Goal: Information Seeking & Learning: Learn about a topic

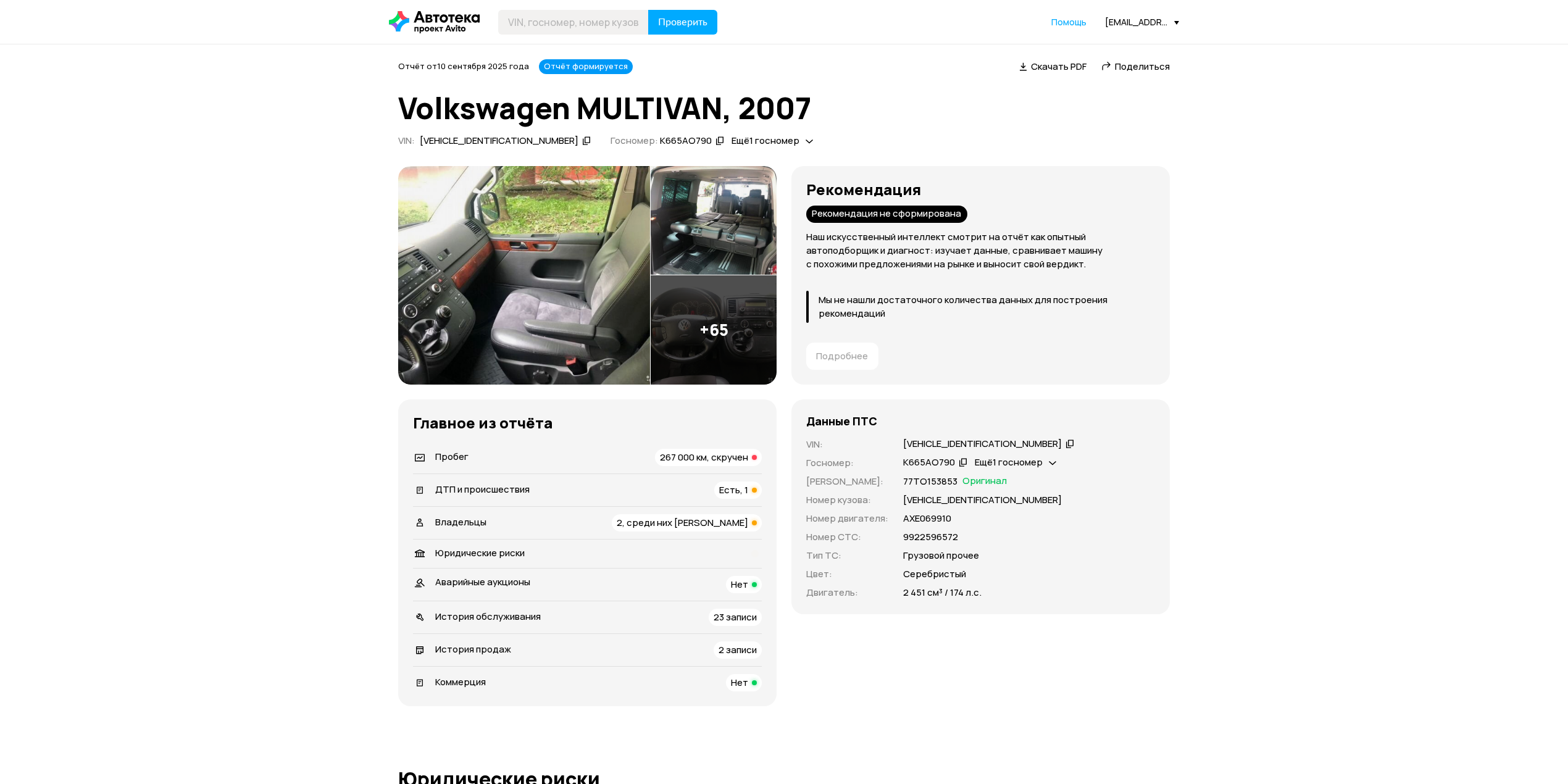
click at [672, 458] on span "267 000 км, скручен" at bounding box center [704, 457] width 88 height 13
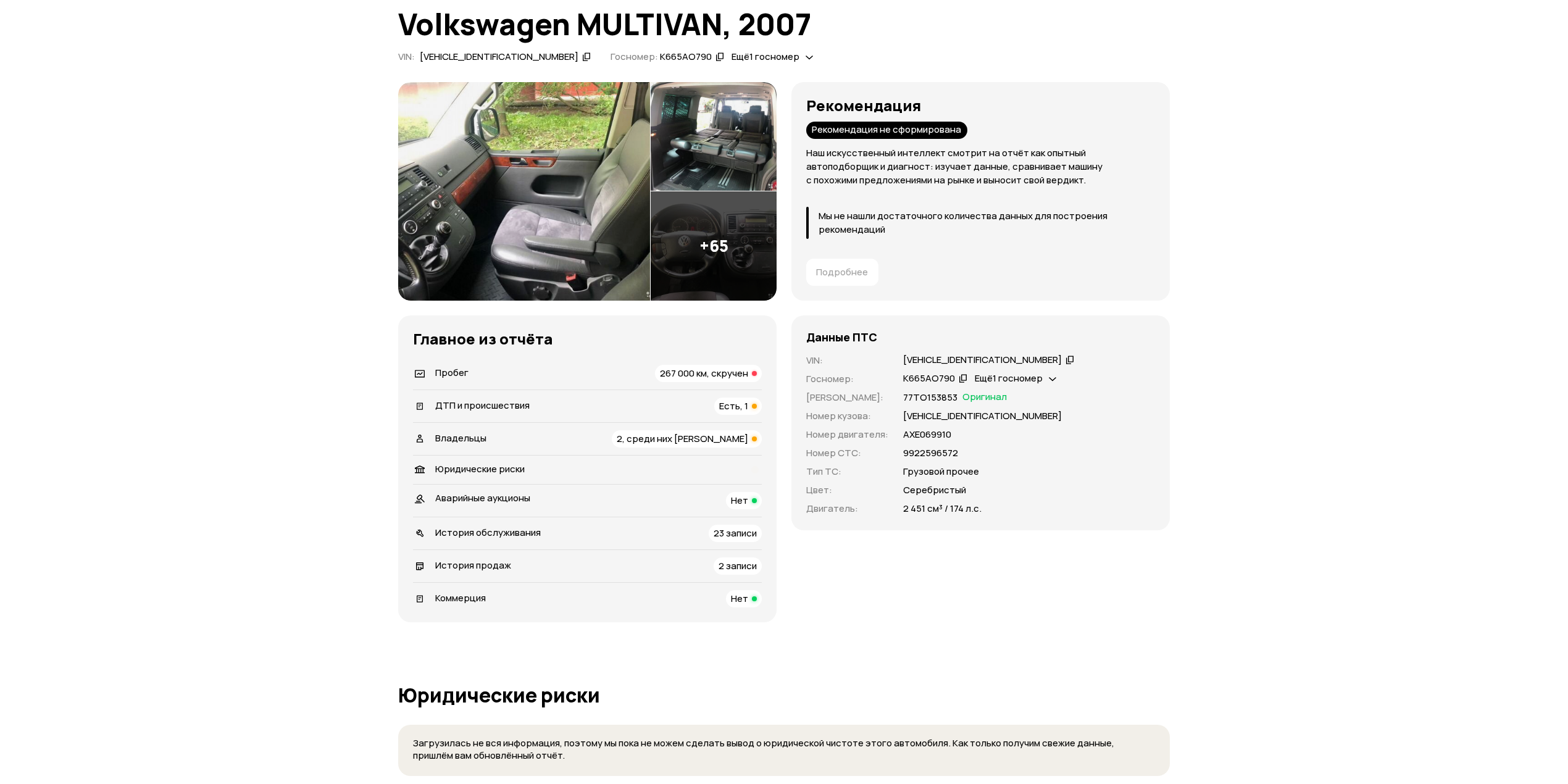
scroll to position [164, 0]
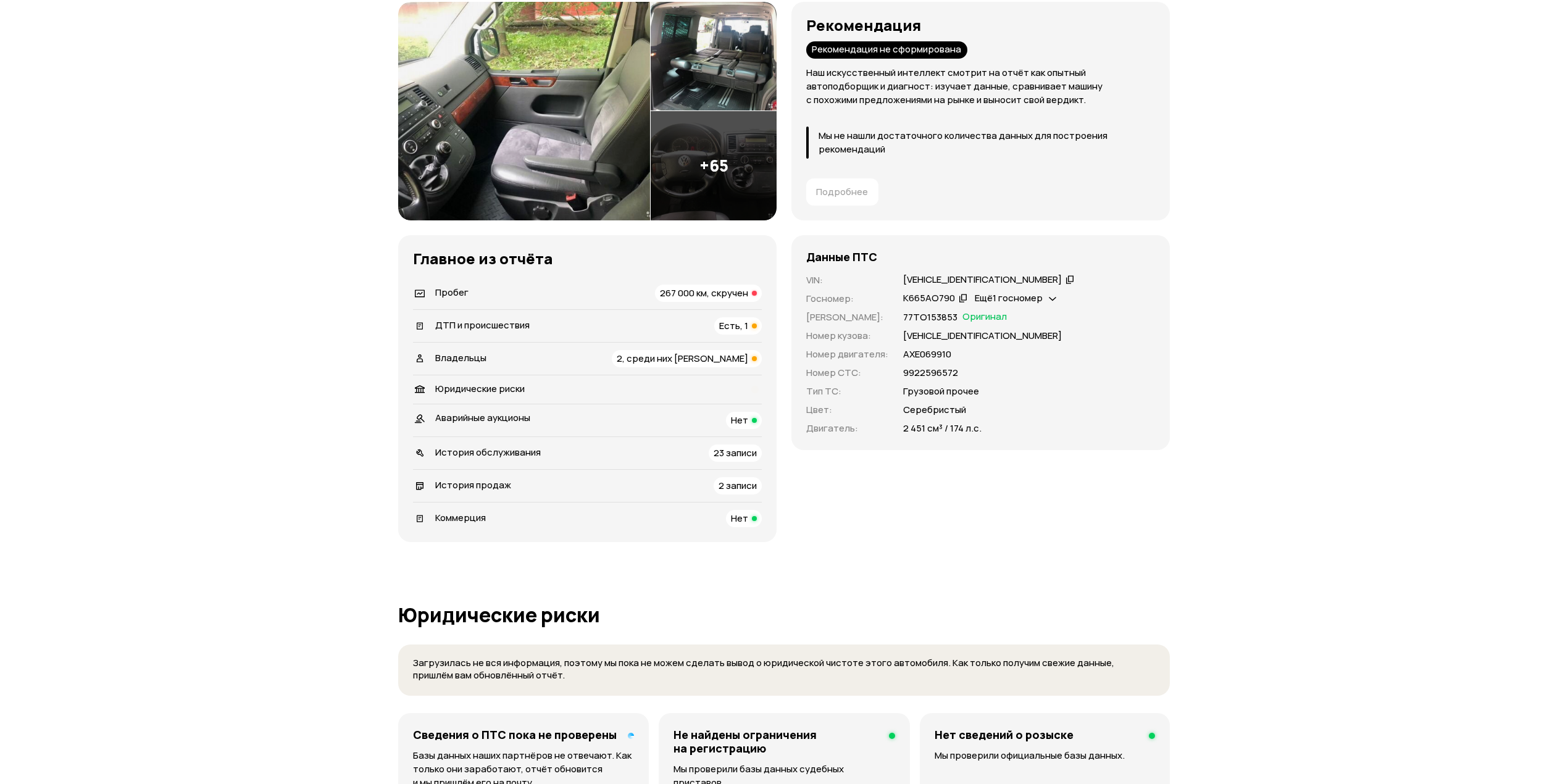
click at [696, 368] on li "Владельцы 2, среди них юрлицо" at bounding box center [587, 359] width 349 height 33
click at [699, 360] on span "2, среди них юрлицо" at bounding box center [682, 359] width 131 height 13
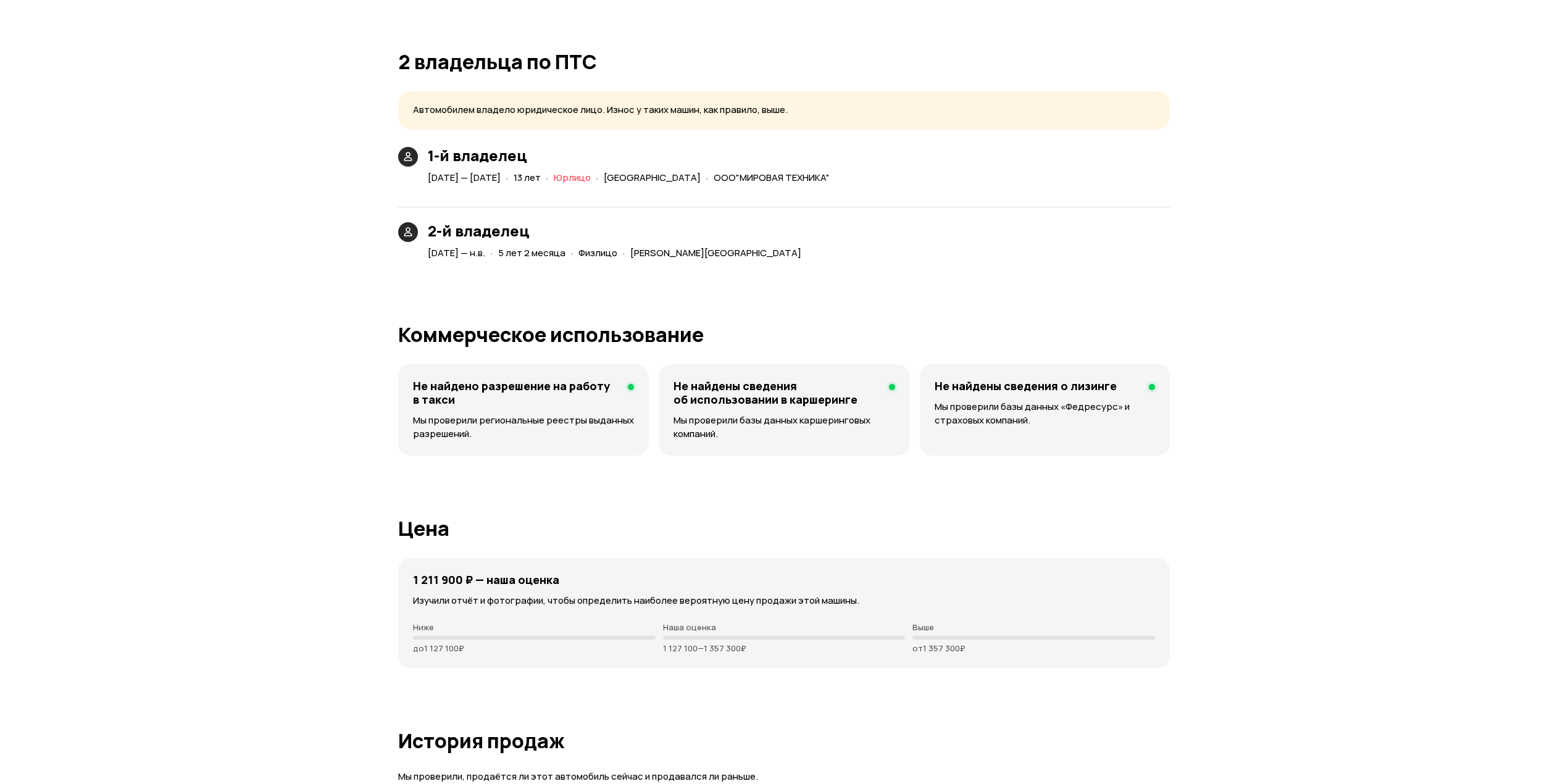
scroll to position [2815, 0]
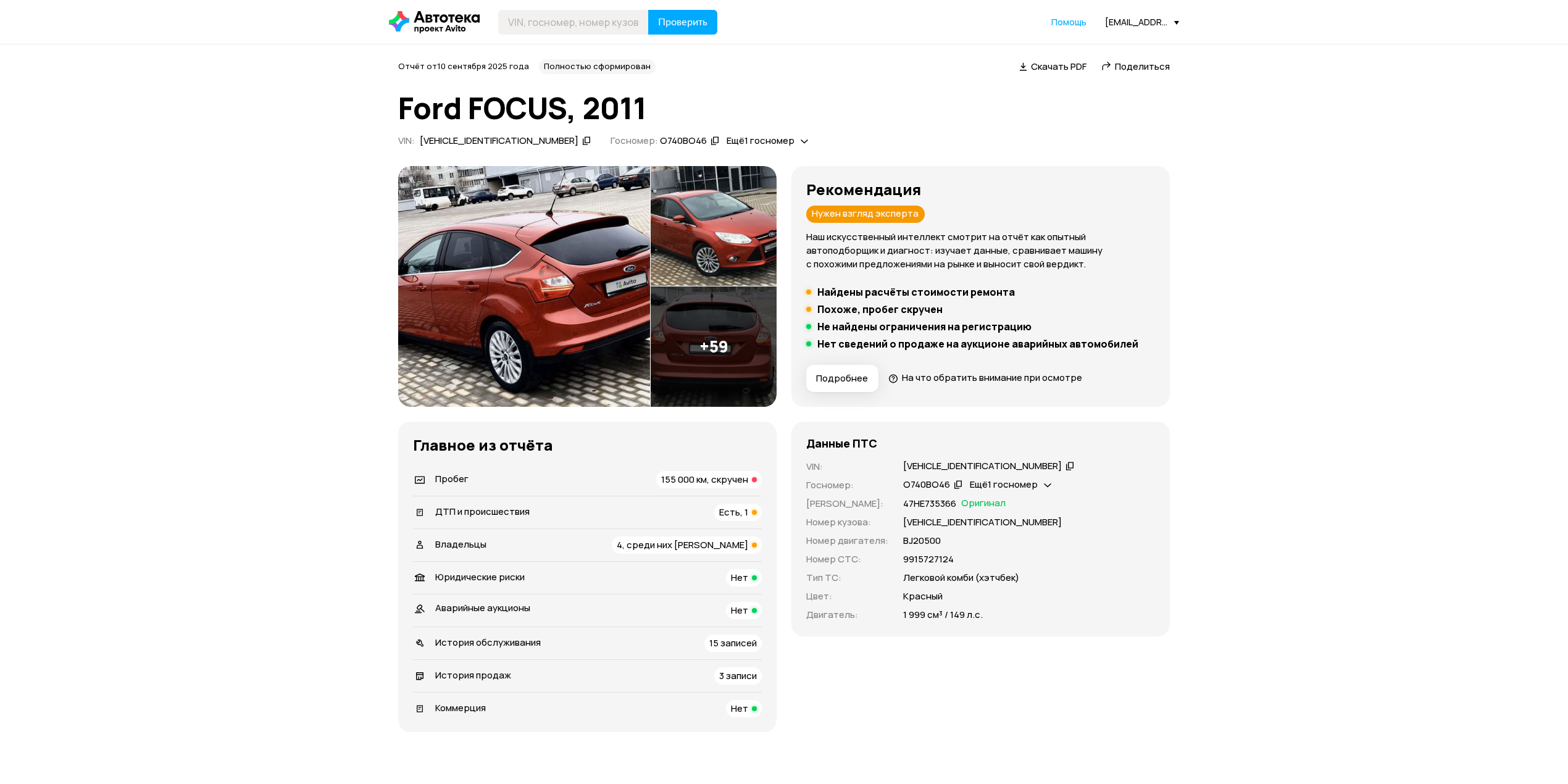
click at [726, 475] on span "155 000 км, скручен" at bounding box center [704, 479] width 87 height 13
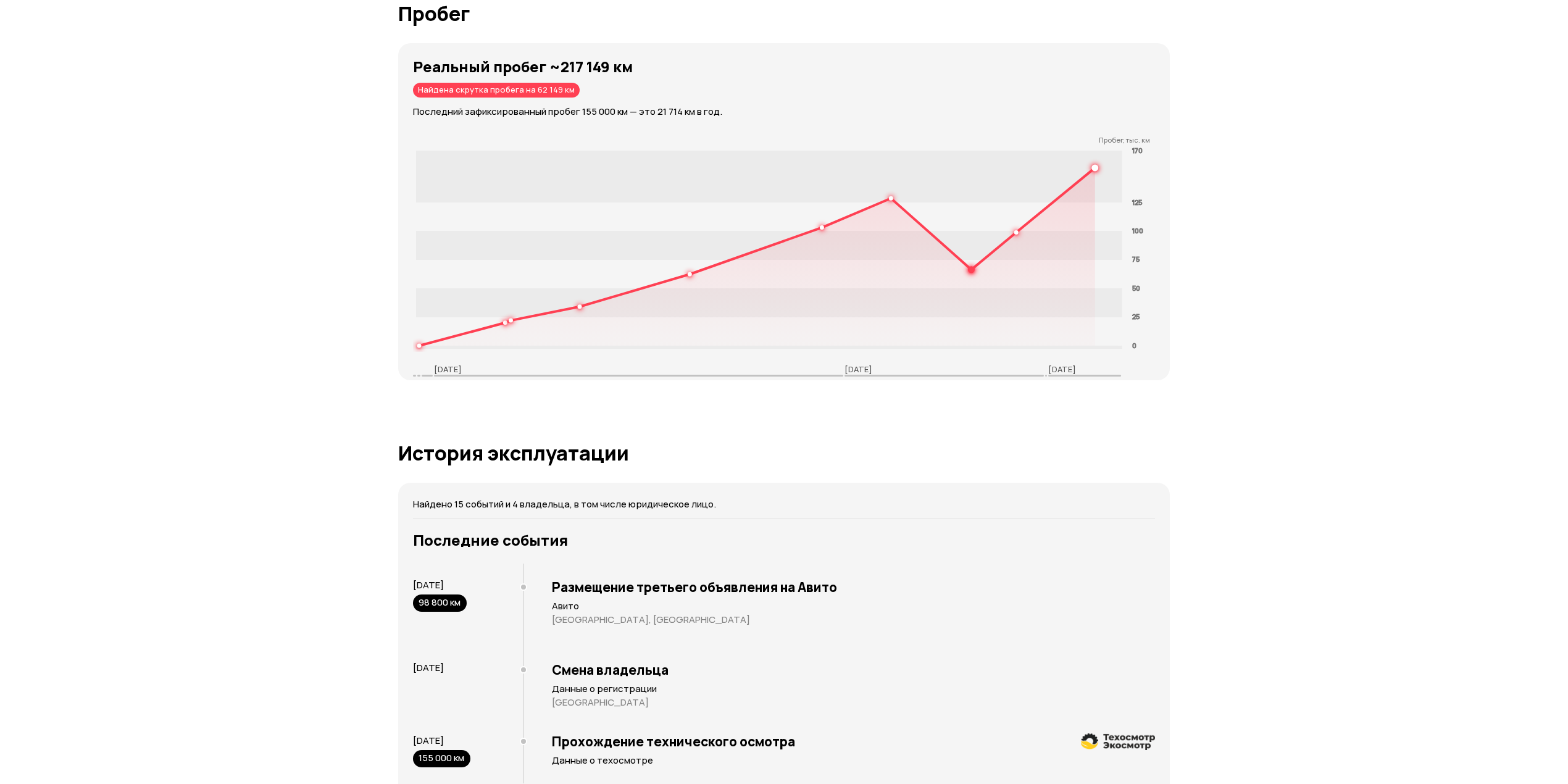
scroll to position [1920, 0]
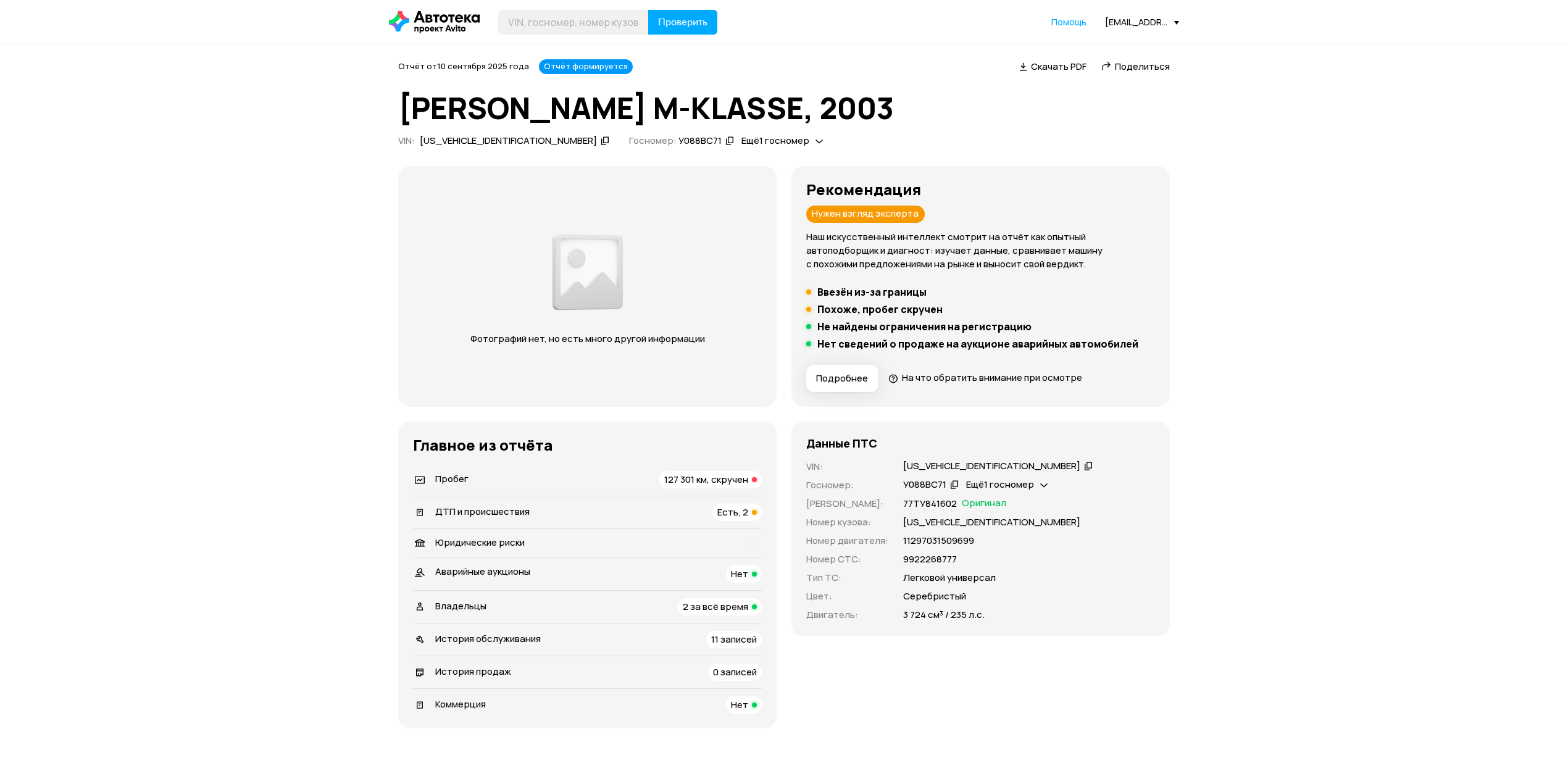
click at [640, 477] on div "Пробег 127 301 км, скручен" at bounding box center [587, 480] width 349 height 17
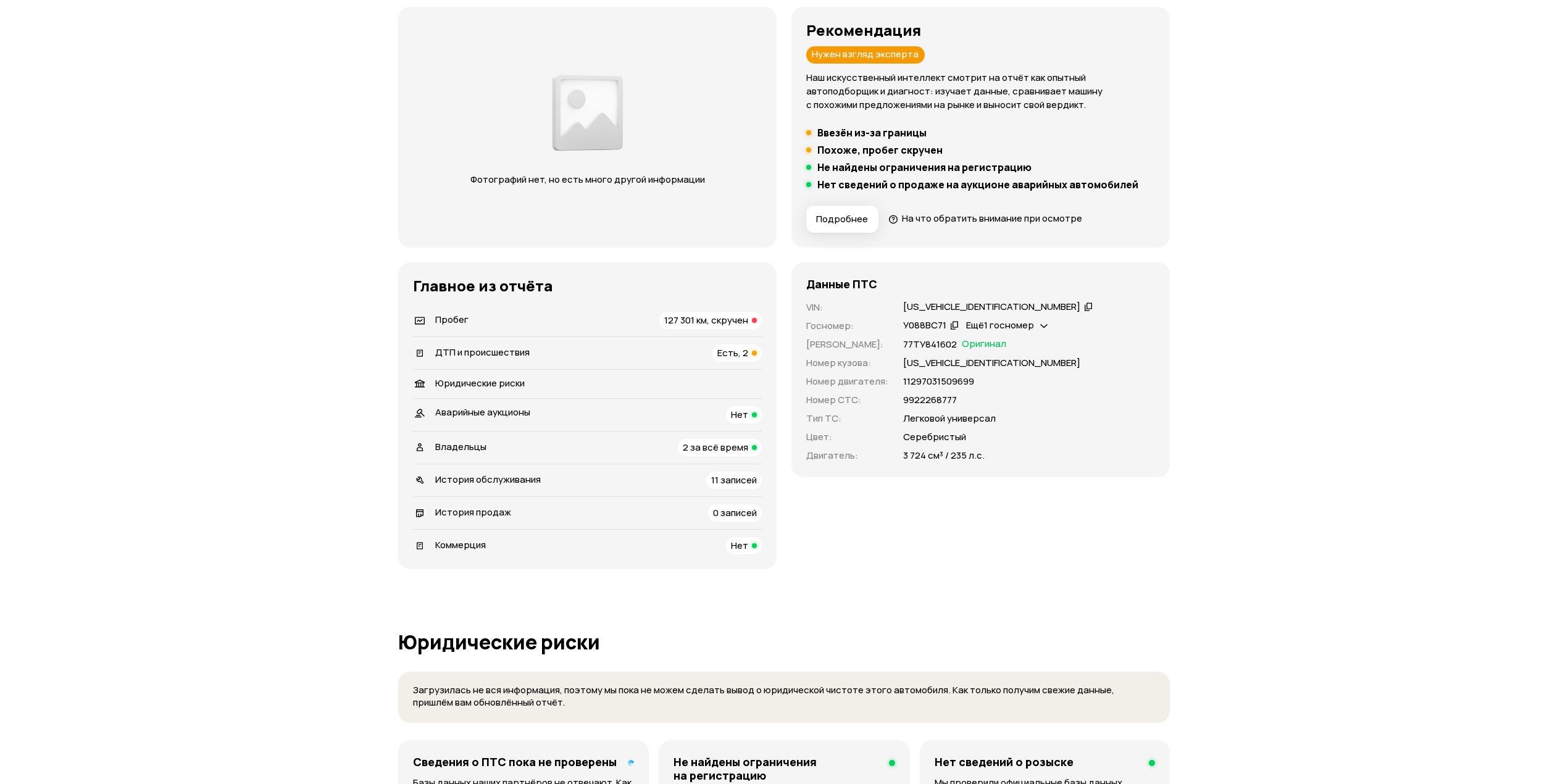
scroll to position [134, 0]
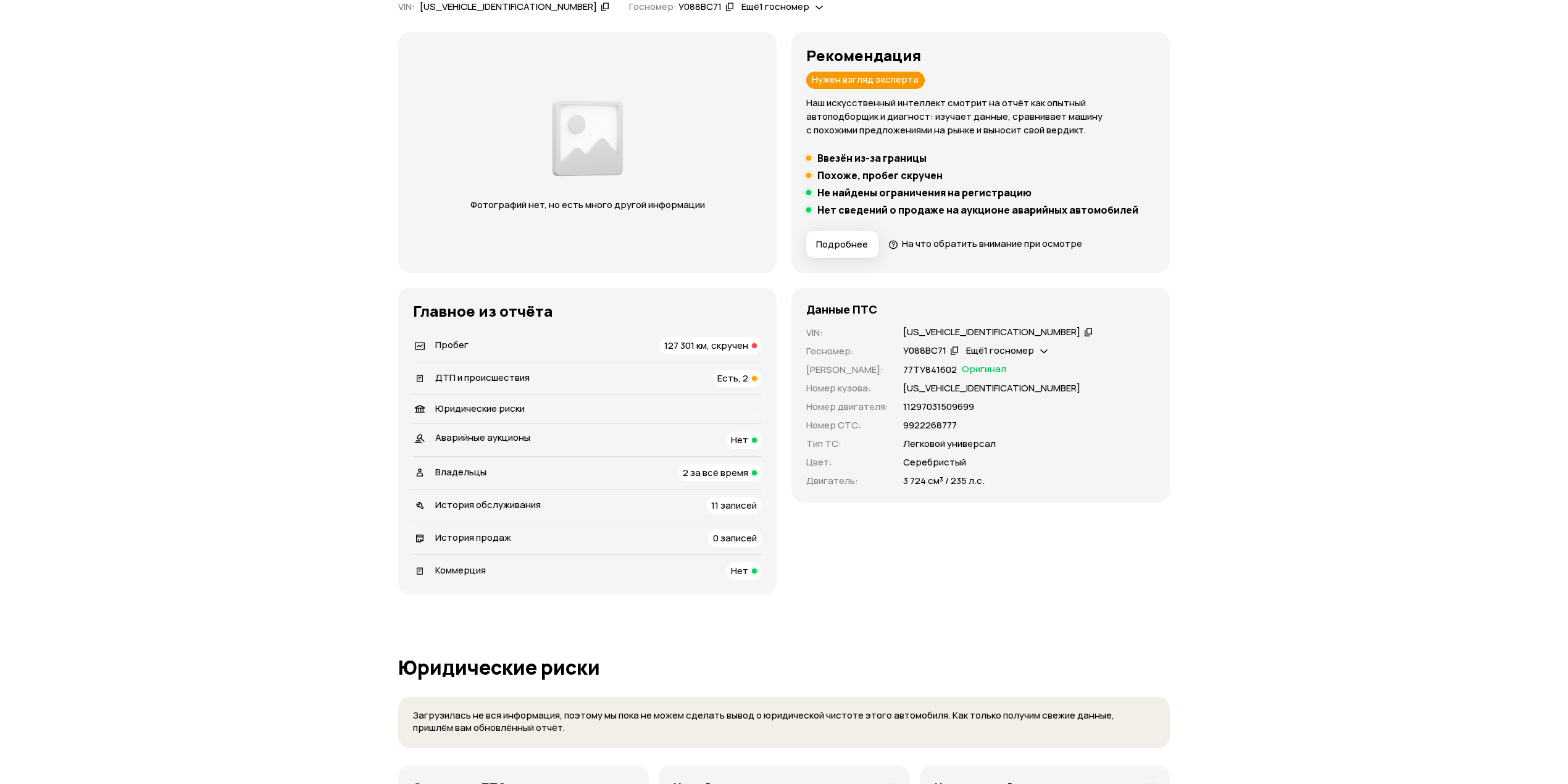
click at [640, 387] on li "ДТП и происшествия Есть, 2" at bounding box center [587, 378] width 349 height 33
click at [642, 381] on div "ДТП и происшествия Есть, 2" at bounding box center [587, 379] width 349 height 17
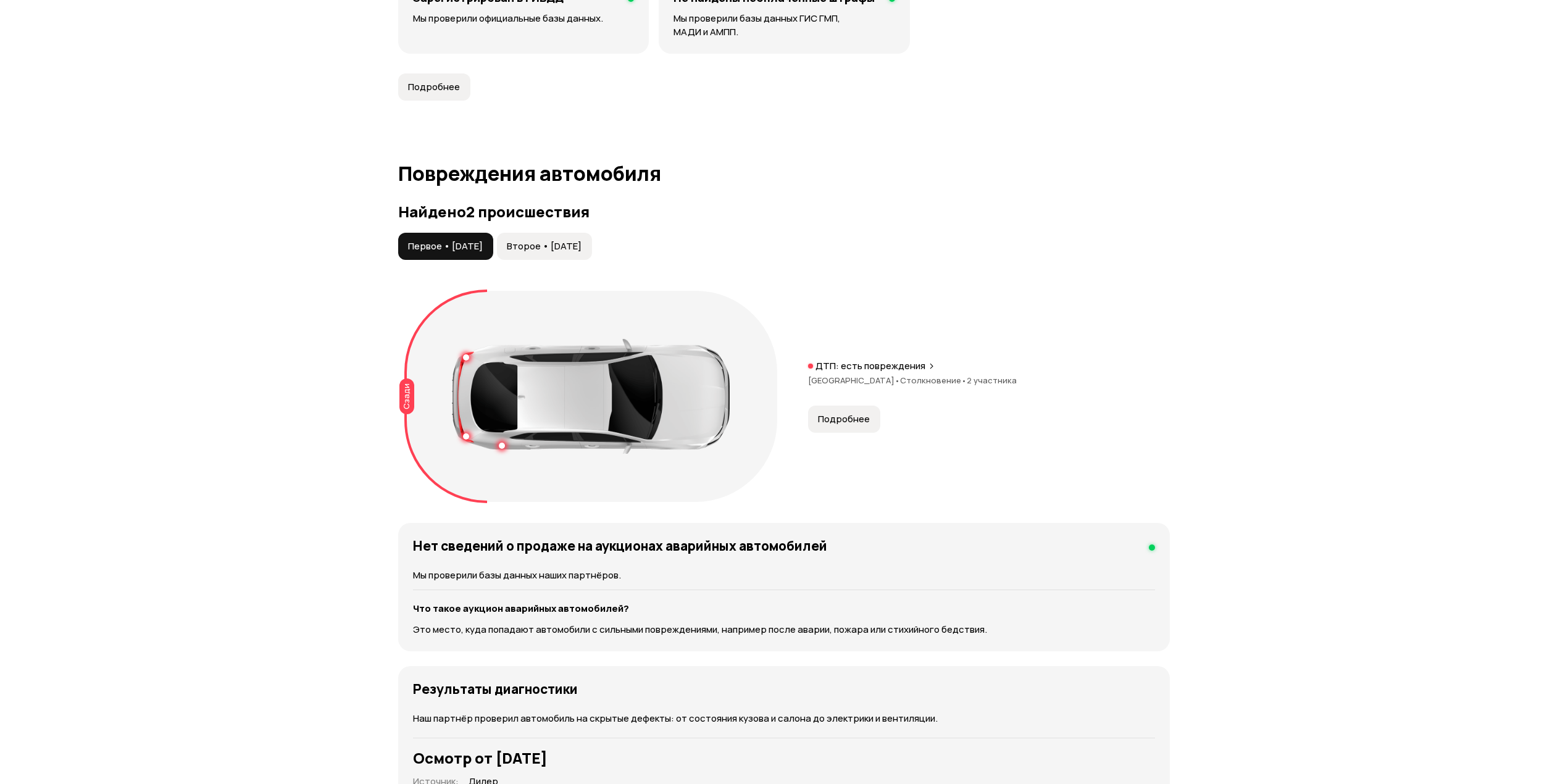
scroll to position [1289, 0]
